Goal: Task Accomplishment & Management: Manage account settings

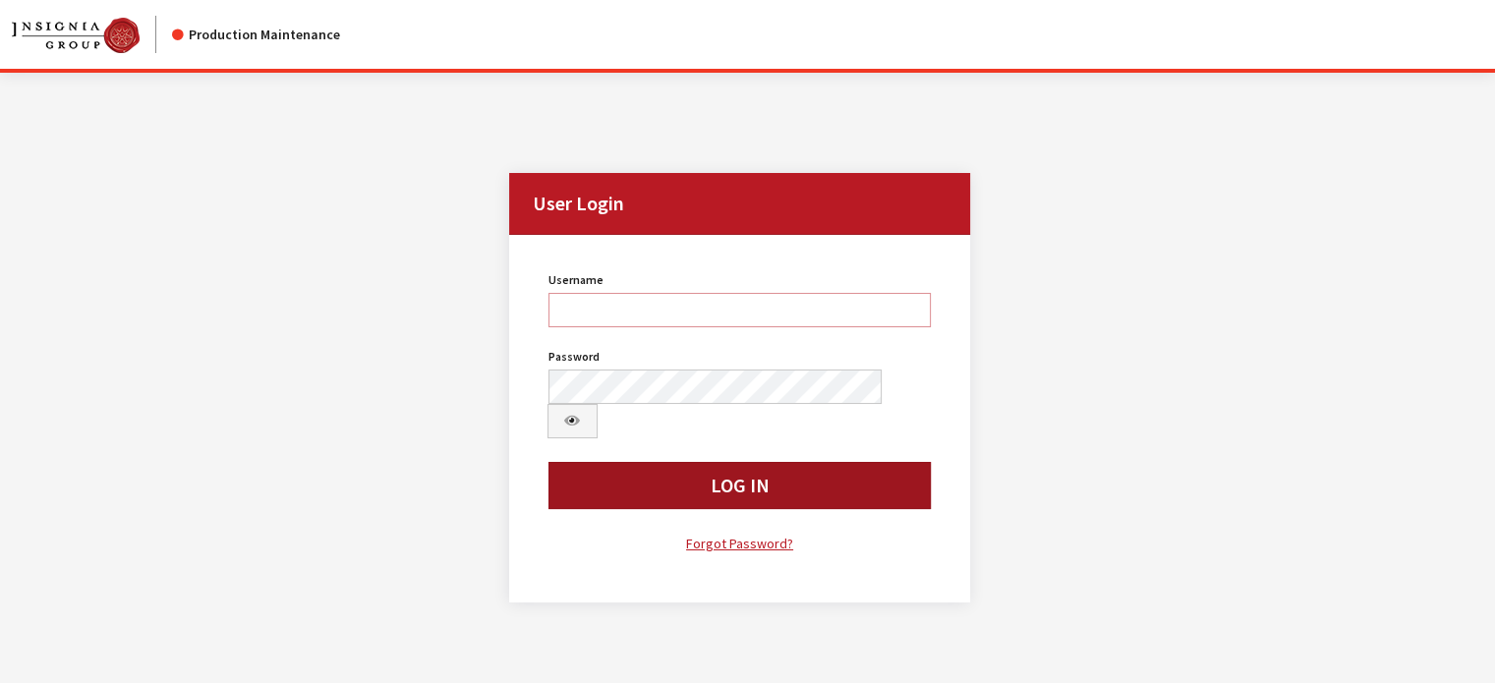
type input "jludwig"
click at [679, 462] on button "Log In" at bounding box center [740, 485] width 383 height 47
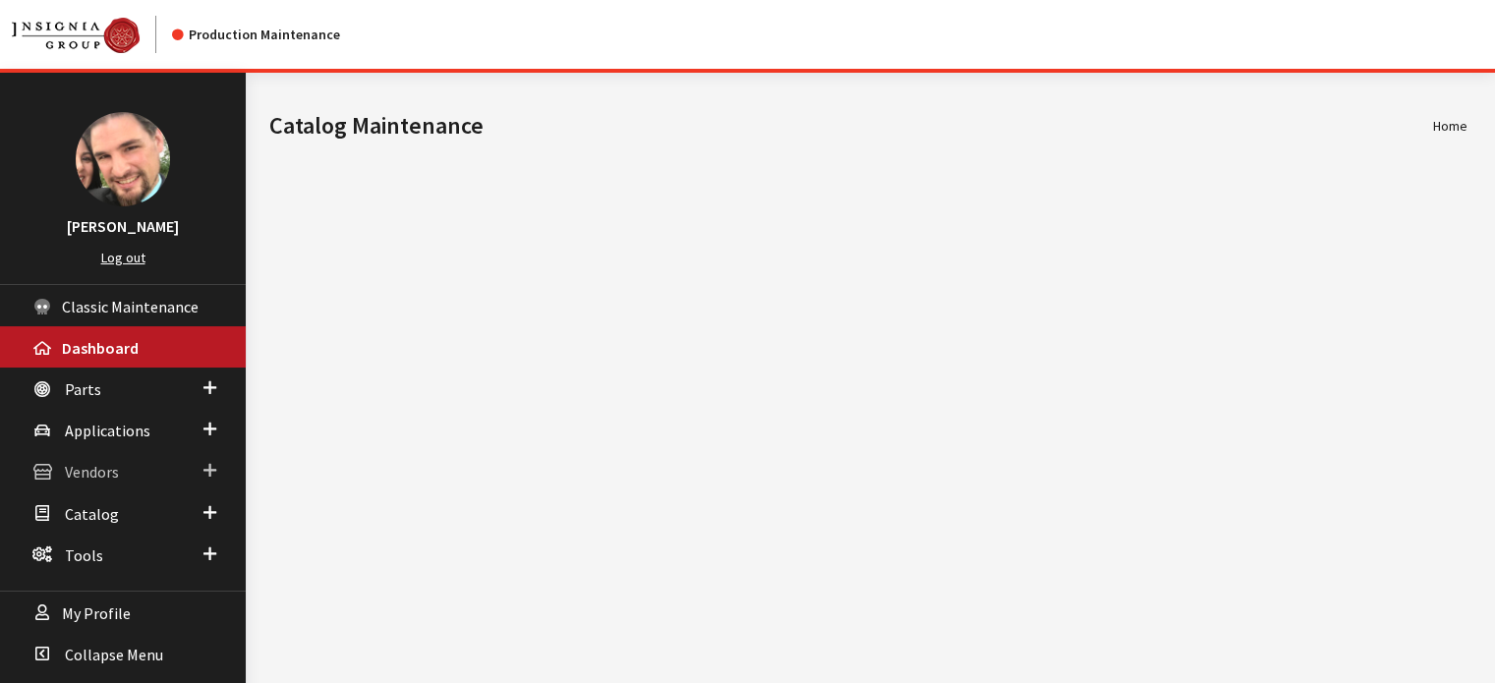
click at [96, 475] on span "Vendors" at bounding box center [92, 473] width 54 height 20
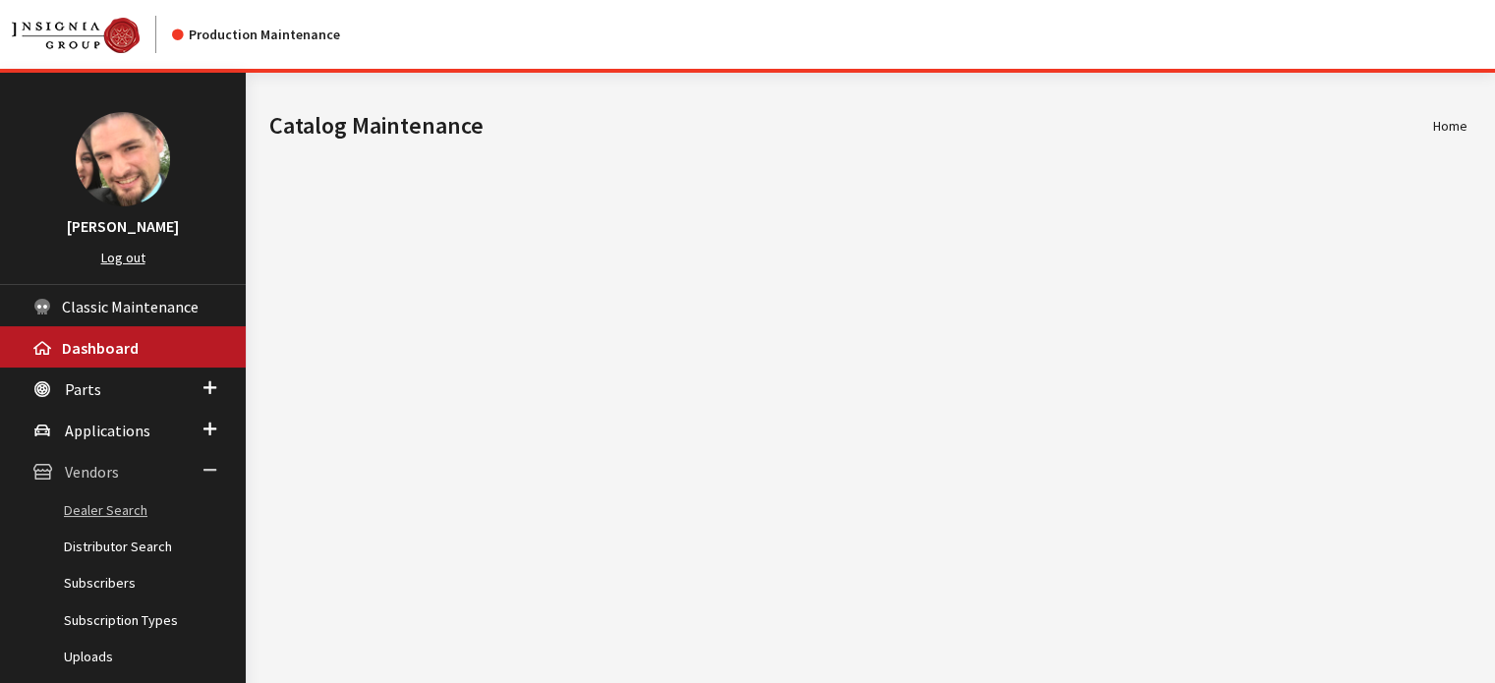
scroll to position [98, 0]
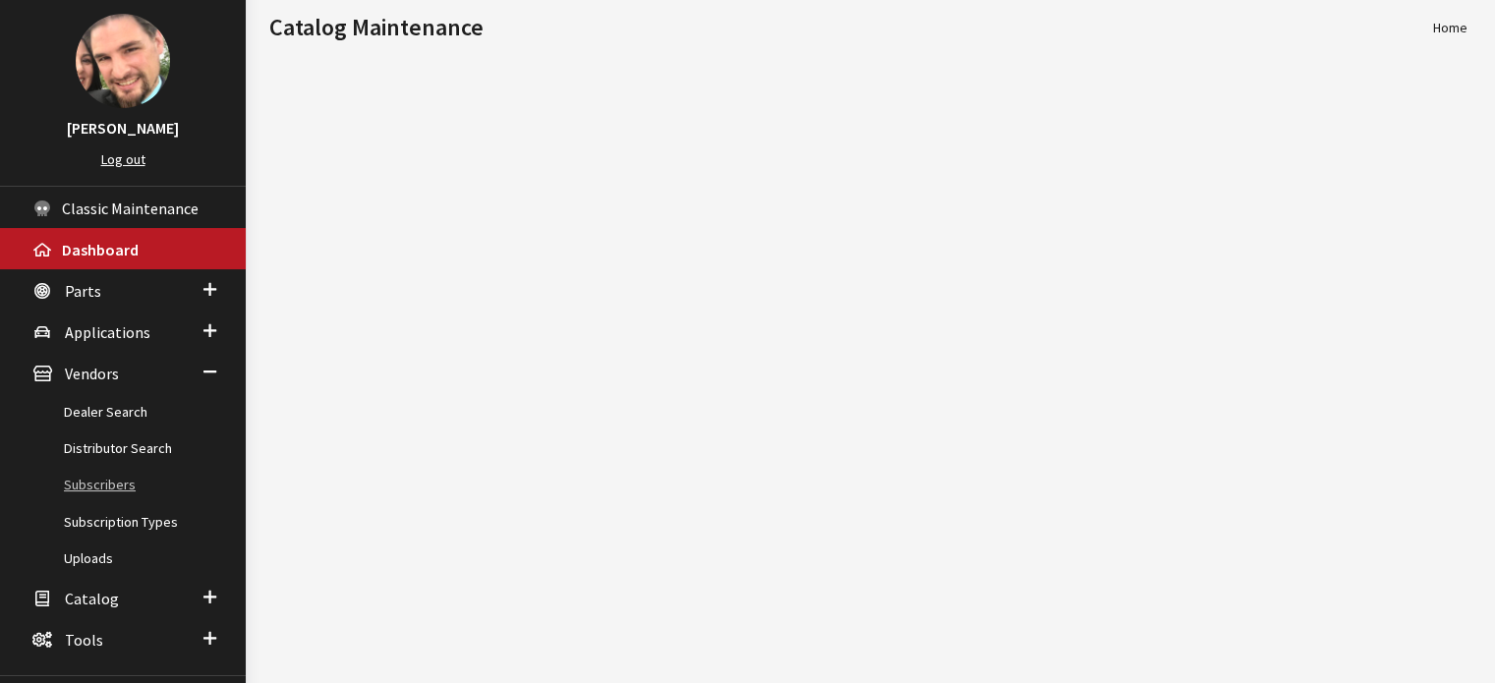
click at [115, 490] on link "Subscribers" at bounding box center [123, 485] width 246 height 36
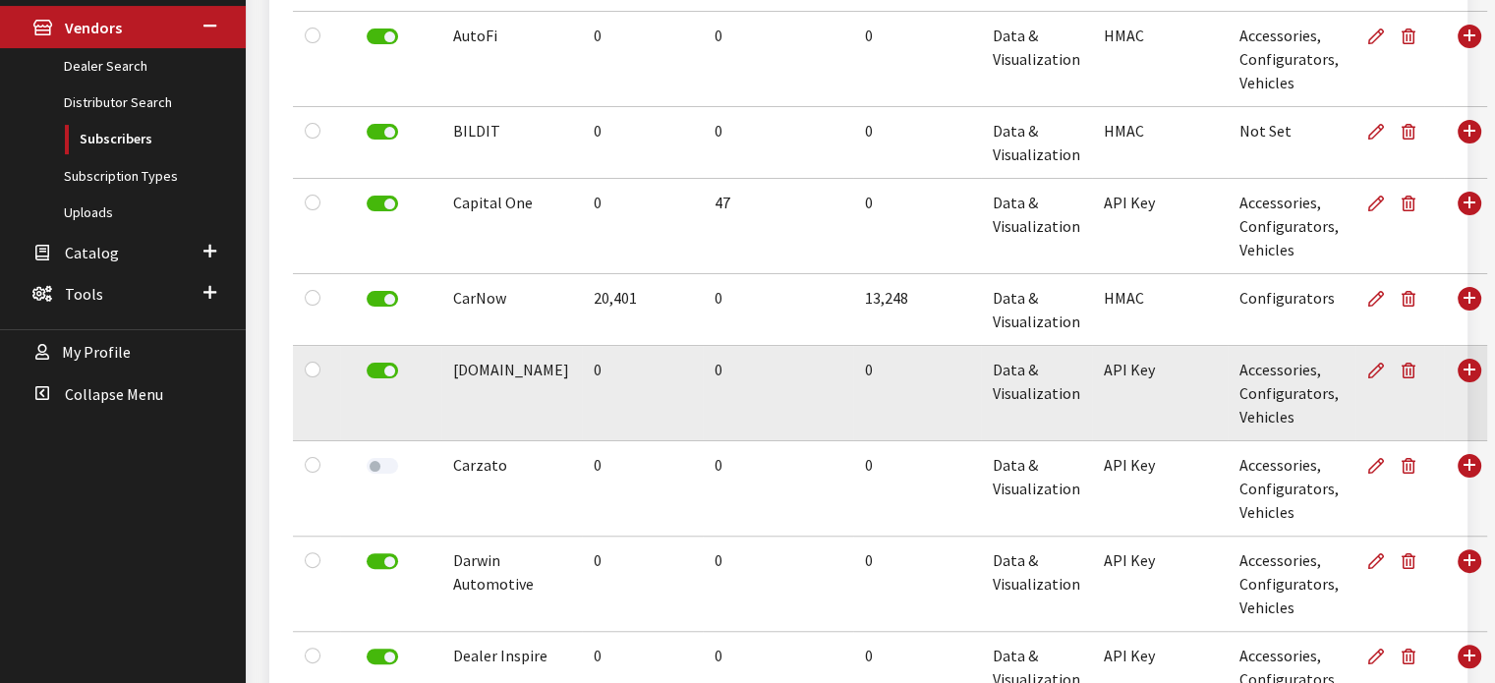
scroll to position [590, 0]
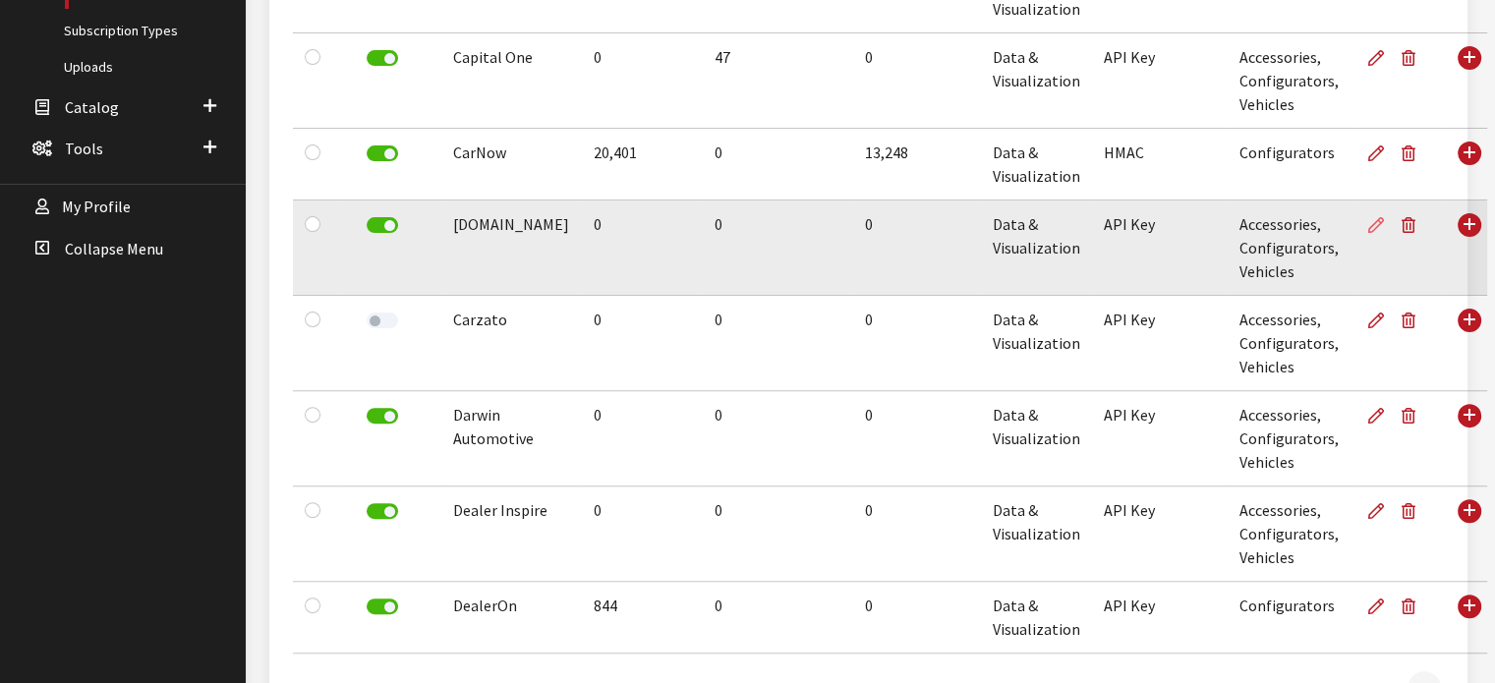
click at [1368, 223] on icon at bounding box center [1376, 226] width 16 height 16
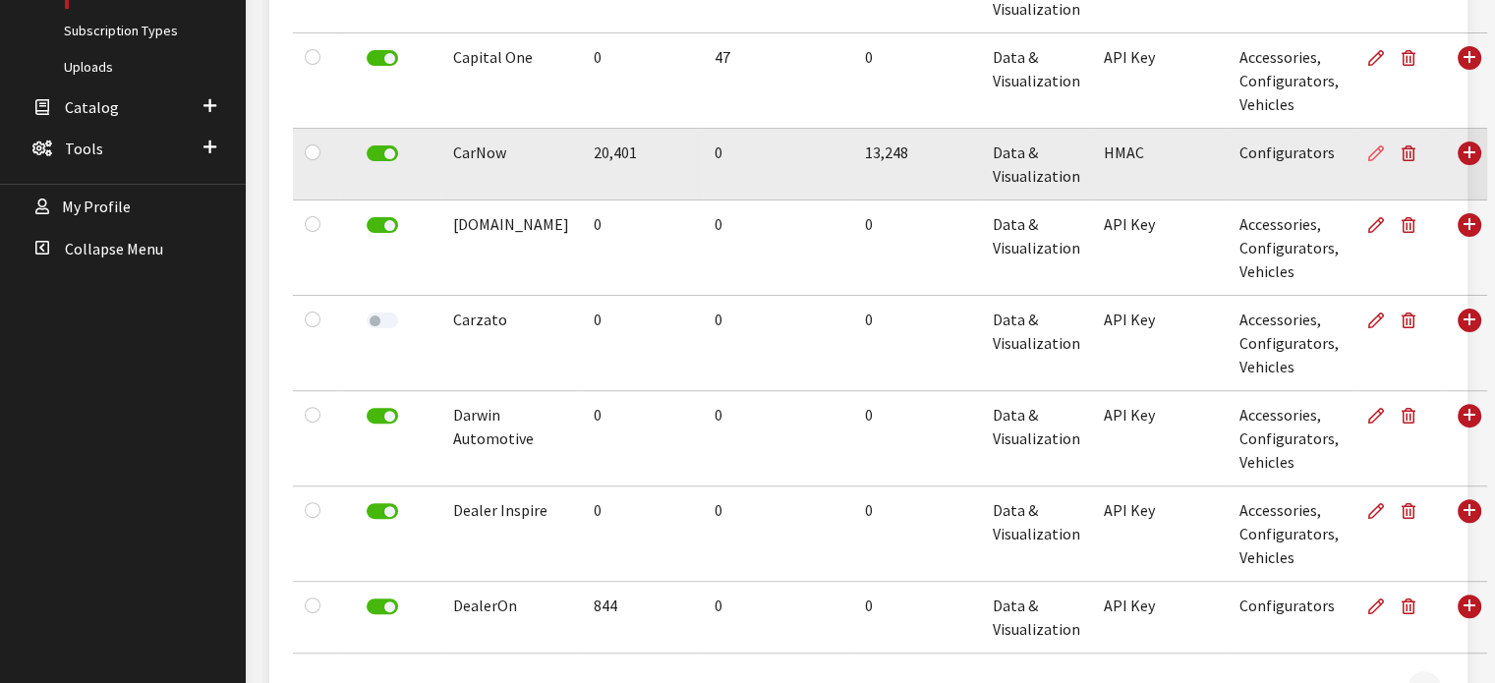
click at [1368, 154] on icon at bounding box center [1376, 154] width 16 height 16
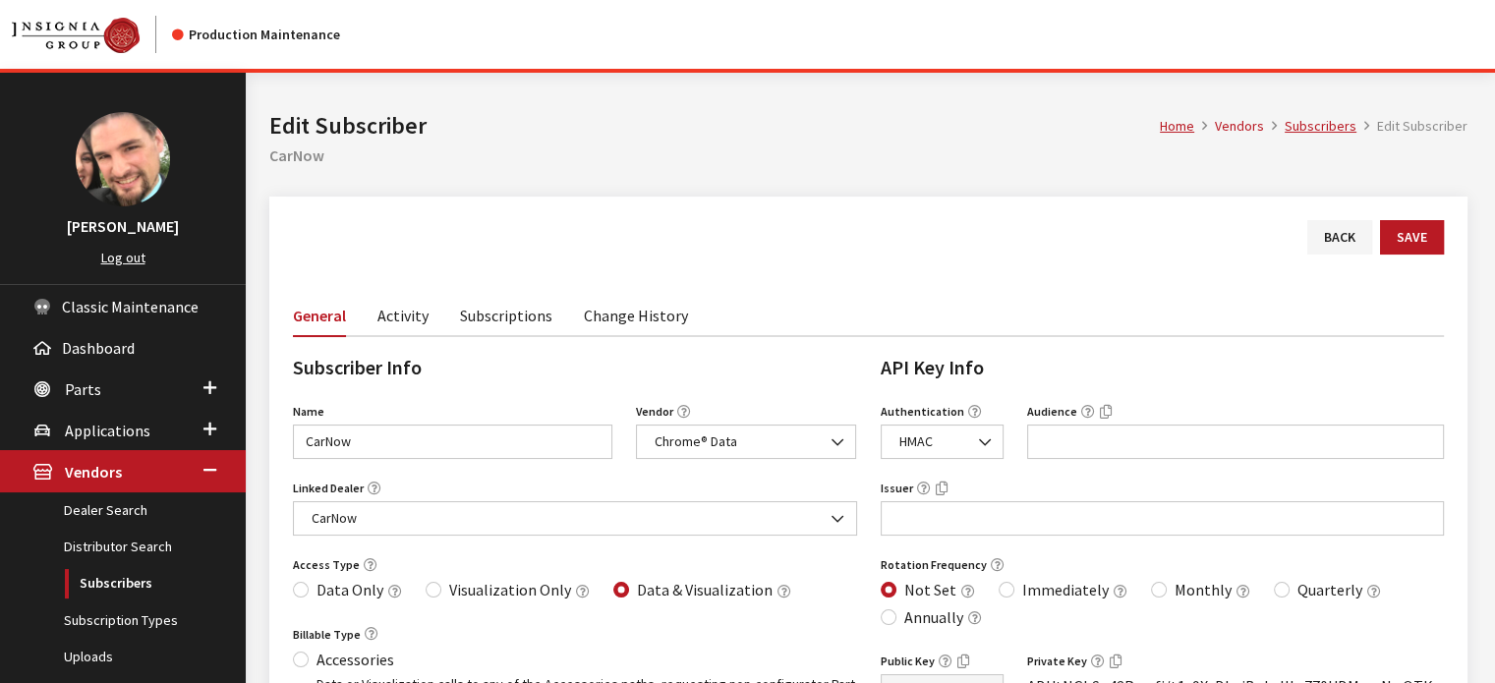
click at [407, 317] on link "Activity" at bounding box center [402, 314] width 51 height 41
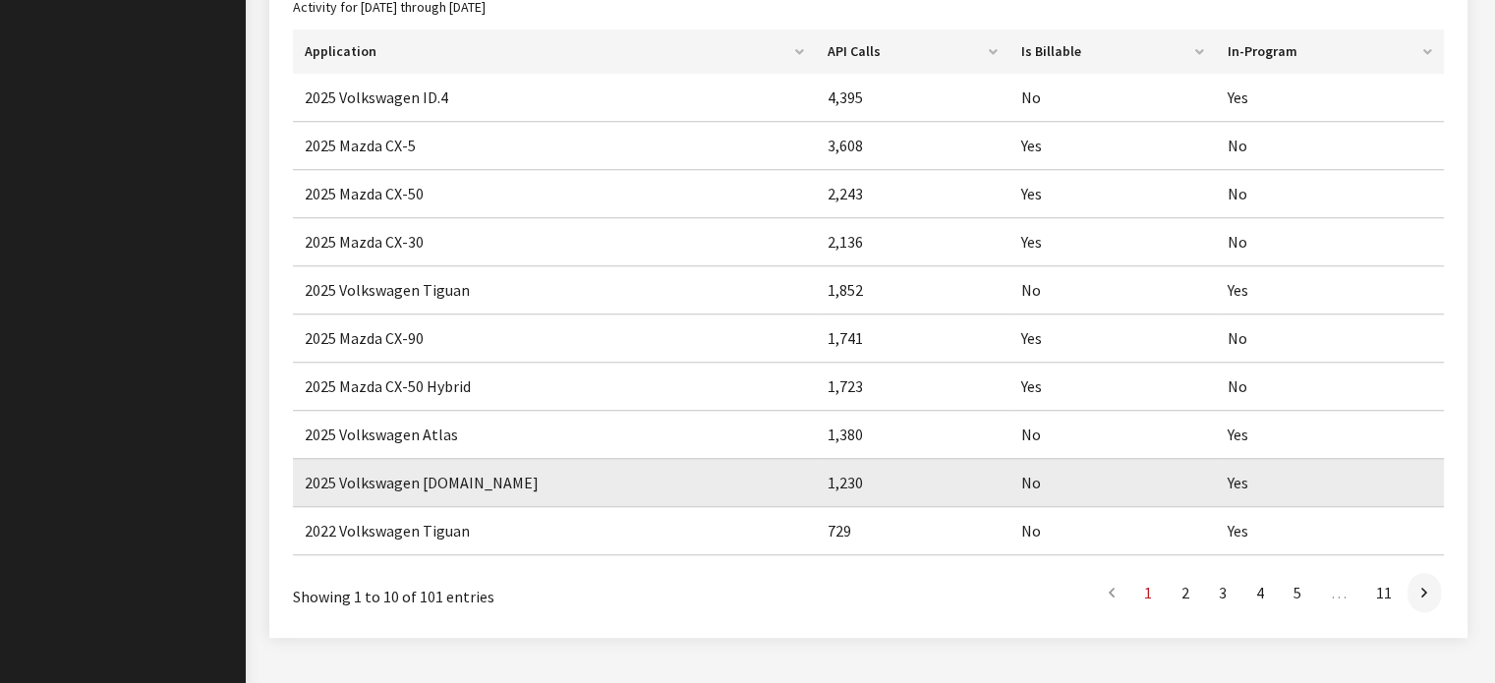
scroll to position [1034, 0]
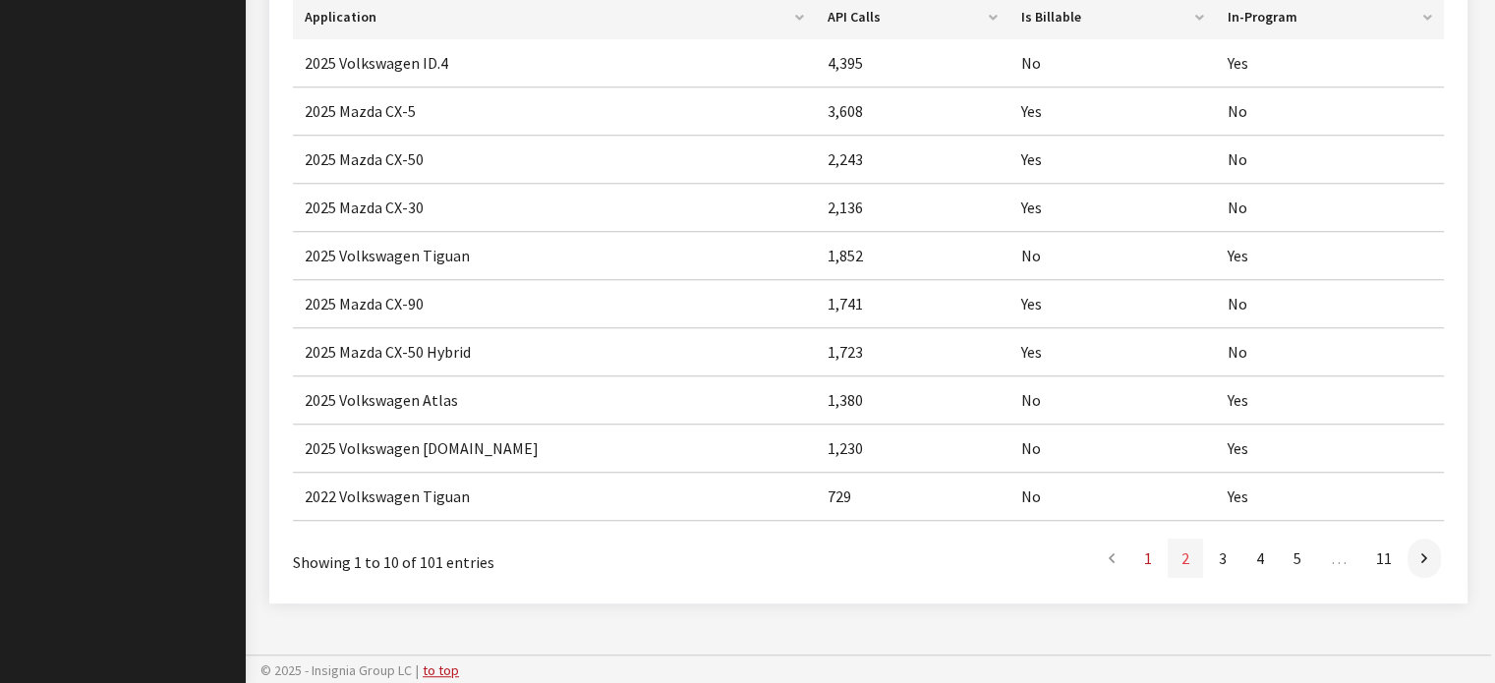
click at [1184, 551] on link "2" at bounding box center [1185, 558] width 35 height 39
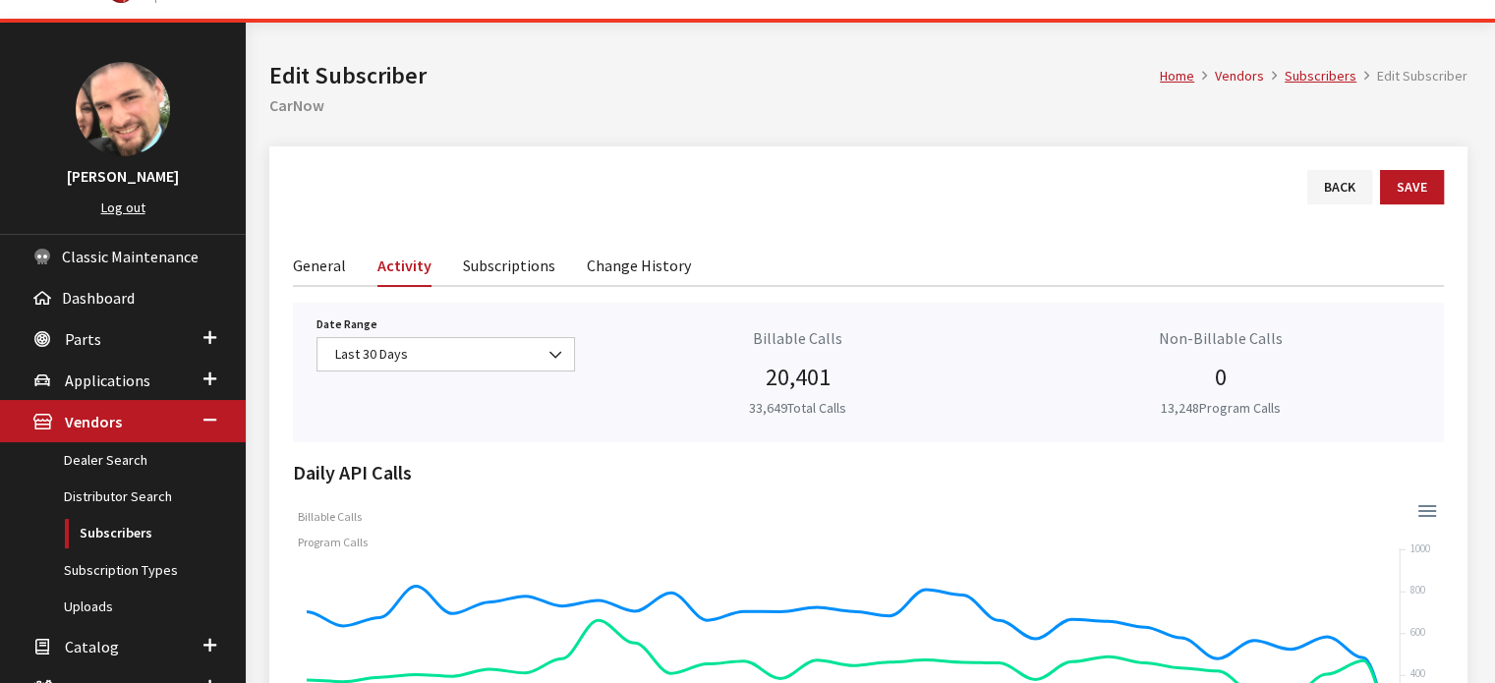
scroll to position [0, 0]
